Goal: Information Seeking & Learning: Find specific page/section

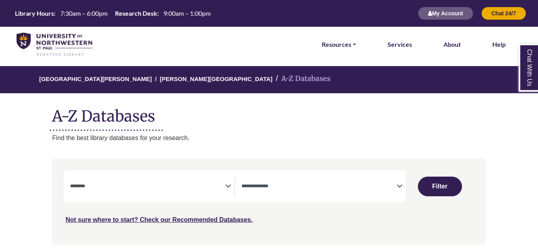
select select "Database Subject Filter"
select select "Database Types Filter"
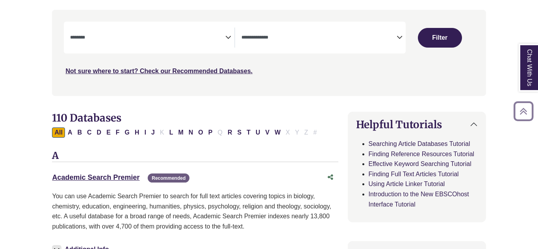
scroll to position [150, 0]
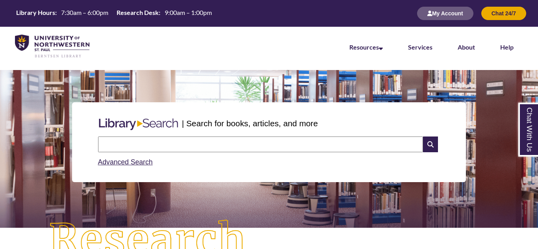
click at [262, 142] on input "text" at bounding box center [260, 145] width 325 height 16
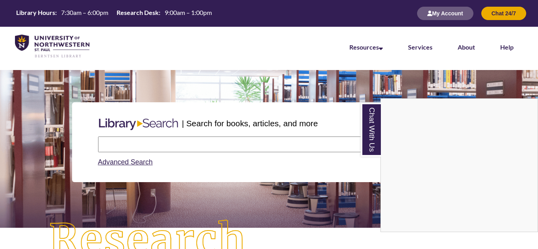
type input "*"
type input "**********"
